Goal: Communication & Community: Answer question/provide support

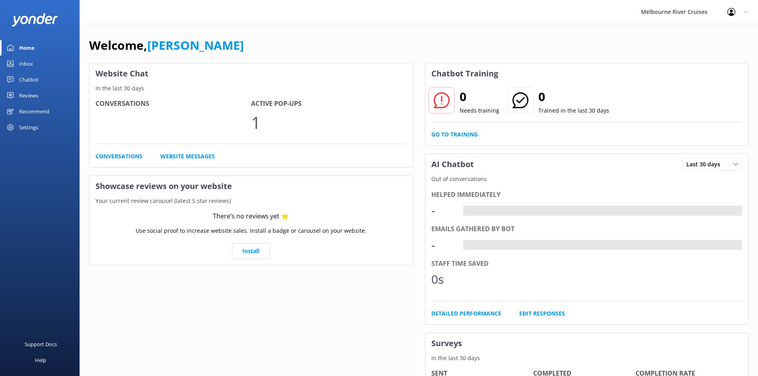
click at [45, 67] on link "Inbox" at bounding box center [40, 64] width 80 height 16
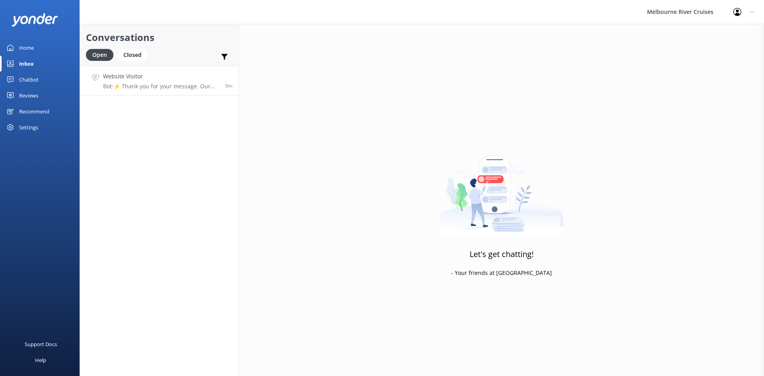
click at [150, 74] on h4 "Website Visitor" at bounding box center [161, 76] width 116 height 9
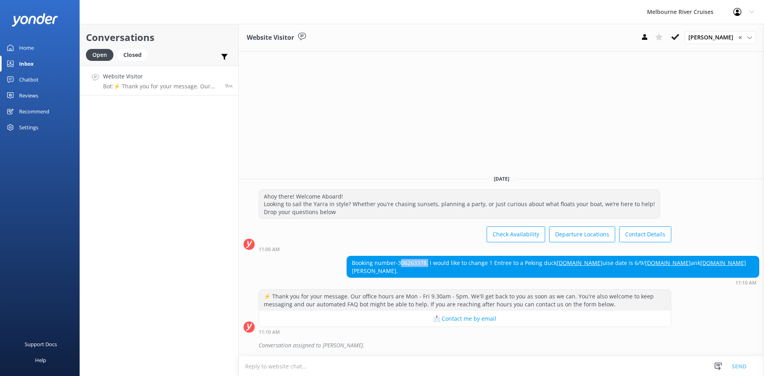
drag, startPoint x: 491, startPoint y: 271, endPoint x: 463, endPoint y: 271, distance: 28.3
click at [463, 271] on div "Booking number-306263378. I would like to change 1 Entree to a Peking duck [DOM…" at bounding box center [553, 266] width 412 height 21
copy div "306263378"
click at [360, 367] on textarea at bounding box center [502, 367] width 526 height 20
click at [319, 365] on textarea at bounding box center [502, 367] width 526 height 20
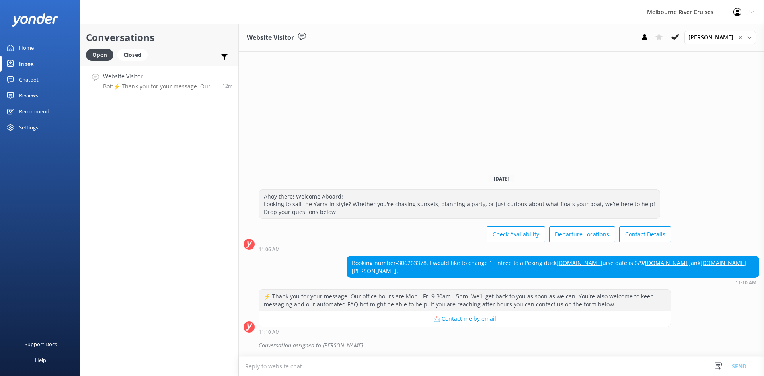
paste textarea "Hi [PERSON_NAME], I've updated one of your entries to the Entree Tasting Platte…"
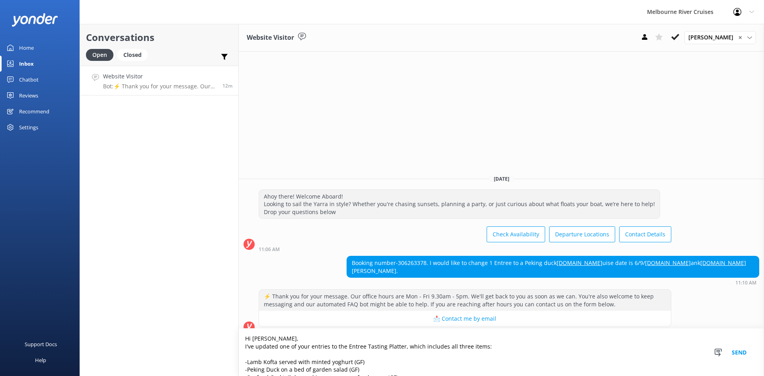
scroll to position [29, 0]
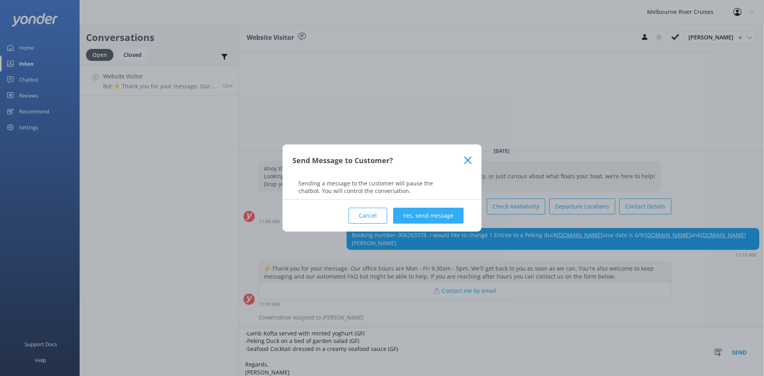
type textarea "Hi [PERSON_NAME], I've updated one of your entries to the Entree Tasting Platte…"
click at [426, 213] on button "Yes, send message" at bounding box center [428, 216] width 70 height 16
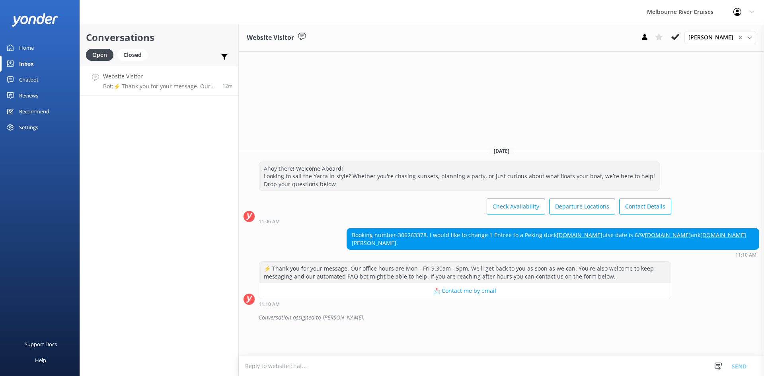
scroll to position [0, 0]
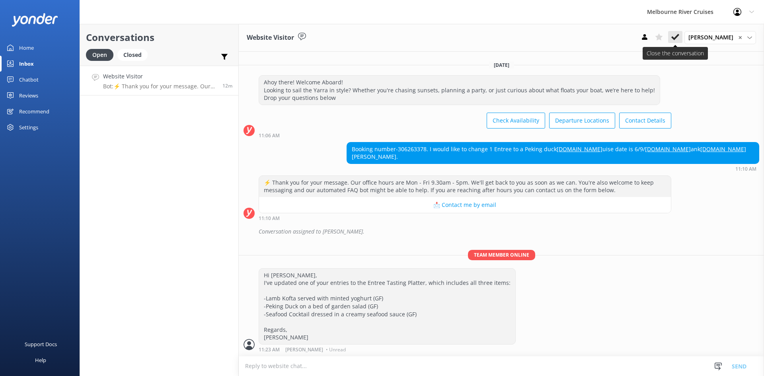
click at [680, 36] on use at bounding box center [676, 37] width 8 height 6
